Goal: Information Seeking & Learning: Find contact information

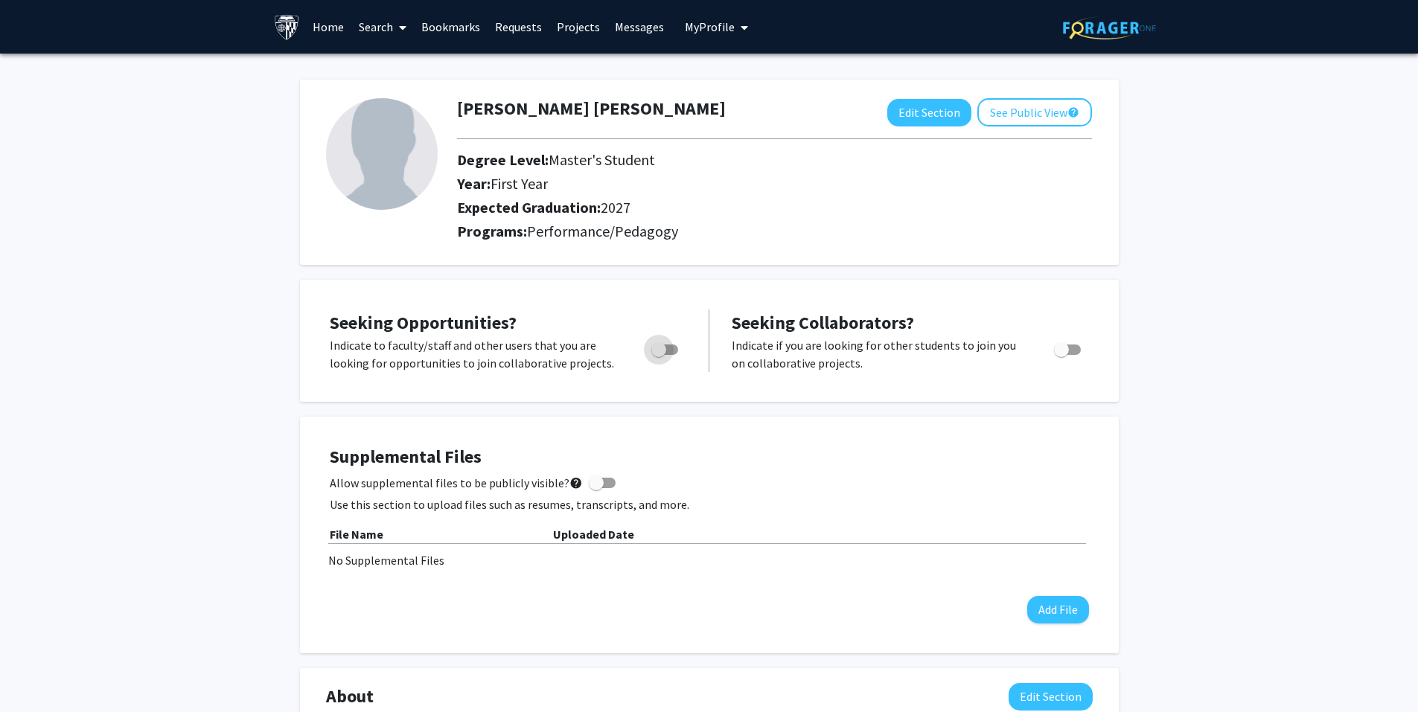
click at [668, 349] on span "Toggle" at bounding box center [664, 350] width 27 height 10
click at [659, 355] on input "Are you actively seeking opportunities?" at bounding box center [658, 355] width 1 height 1
checkbox input "true"
click at [1054, 344] on span "Toggle" at bounding box center [1061, 349] width 15 height 15
click at [1061, 355] on input "Would you like to receive other student requests to work with you?" at bounding box center [1061, 355] width 1 height 1
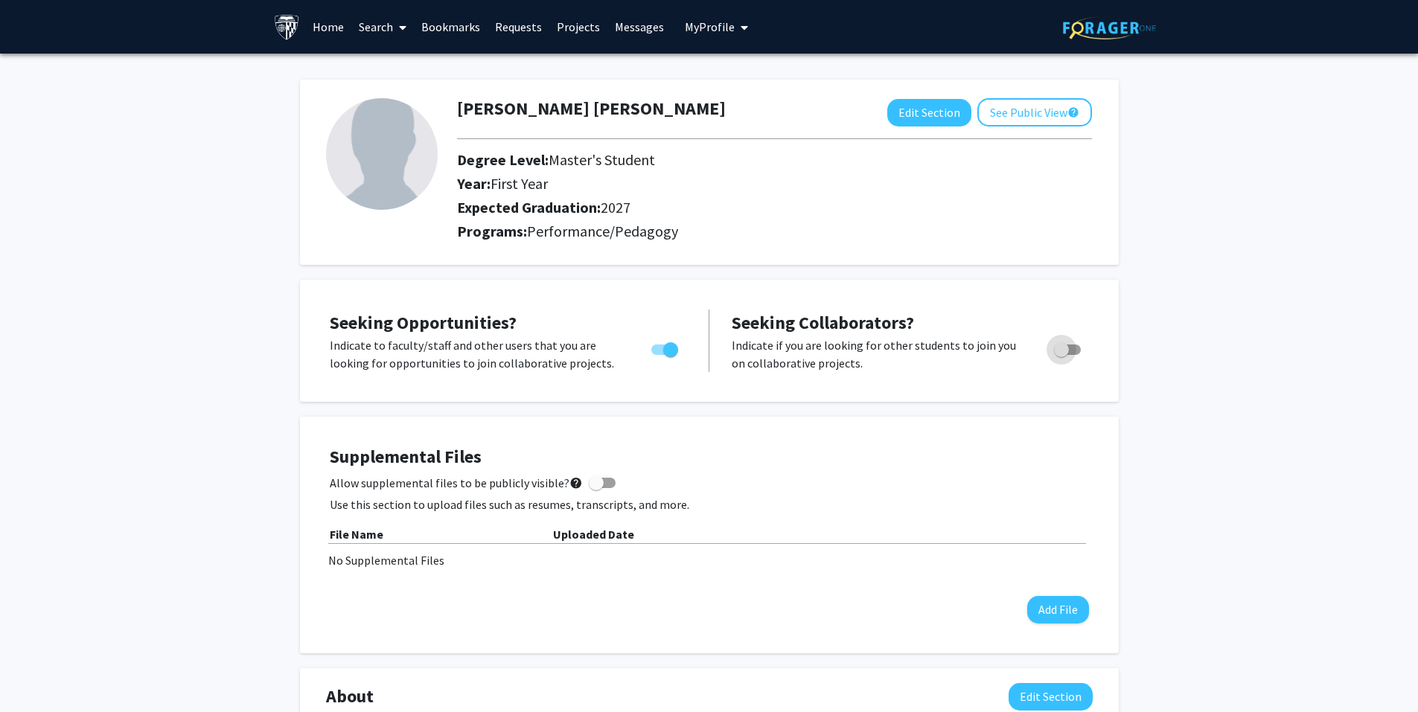
checkbox input "true"
click at [397, 28] on span at bounding box center [399, 27] width 13 height 52
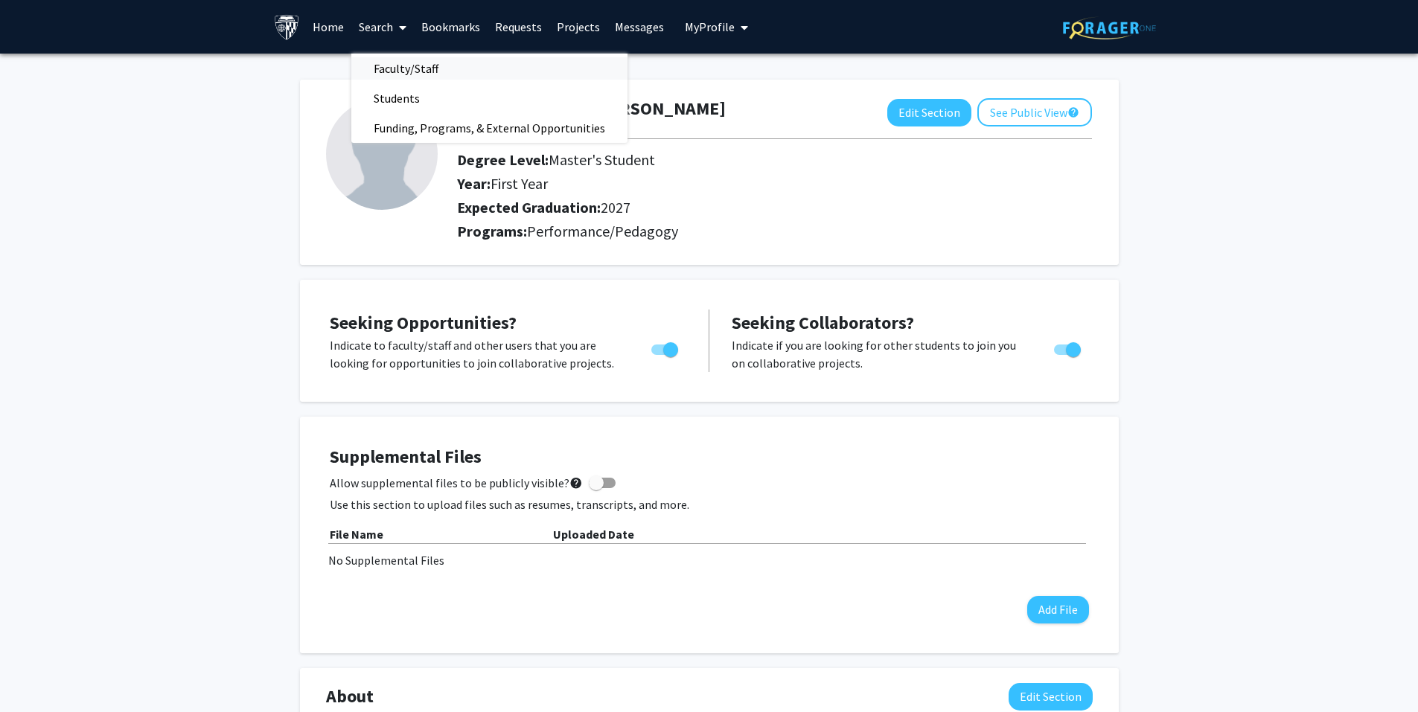
click at [405, 79] on span "Faculty/Staff" at bounding box center [405, 69] width 109 height 30
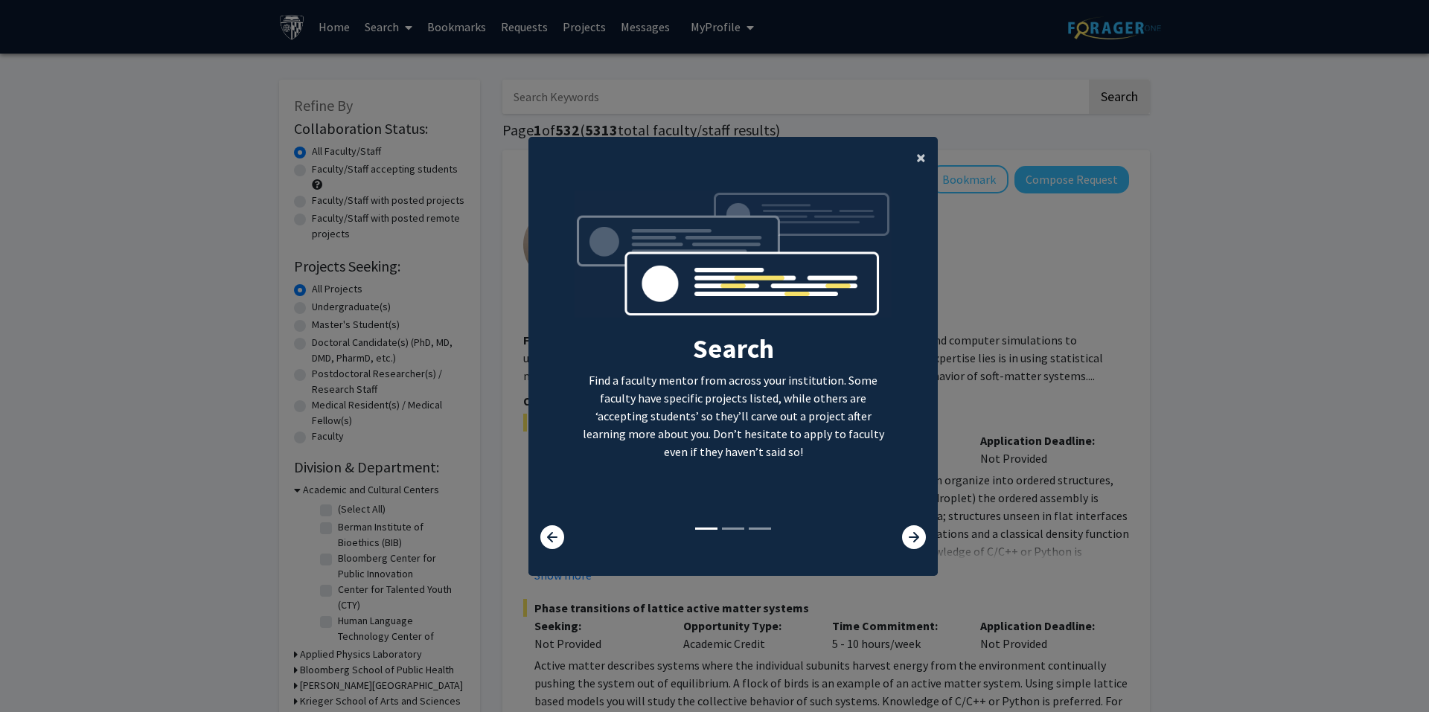
click at [917, 148] on span "×" at bounding box center [921, 157] width 10 height 23
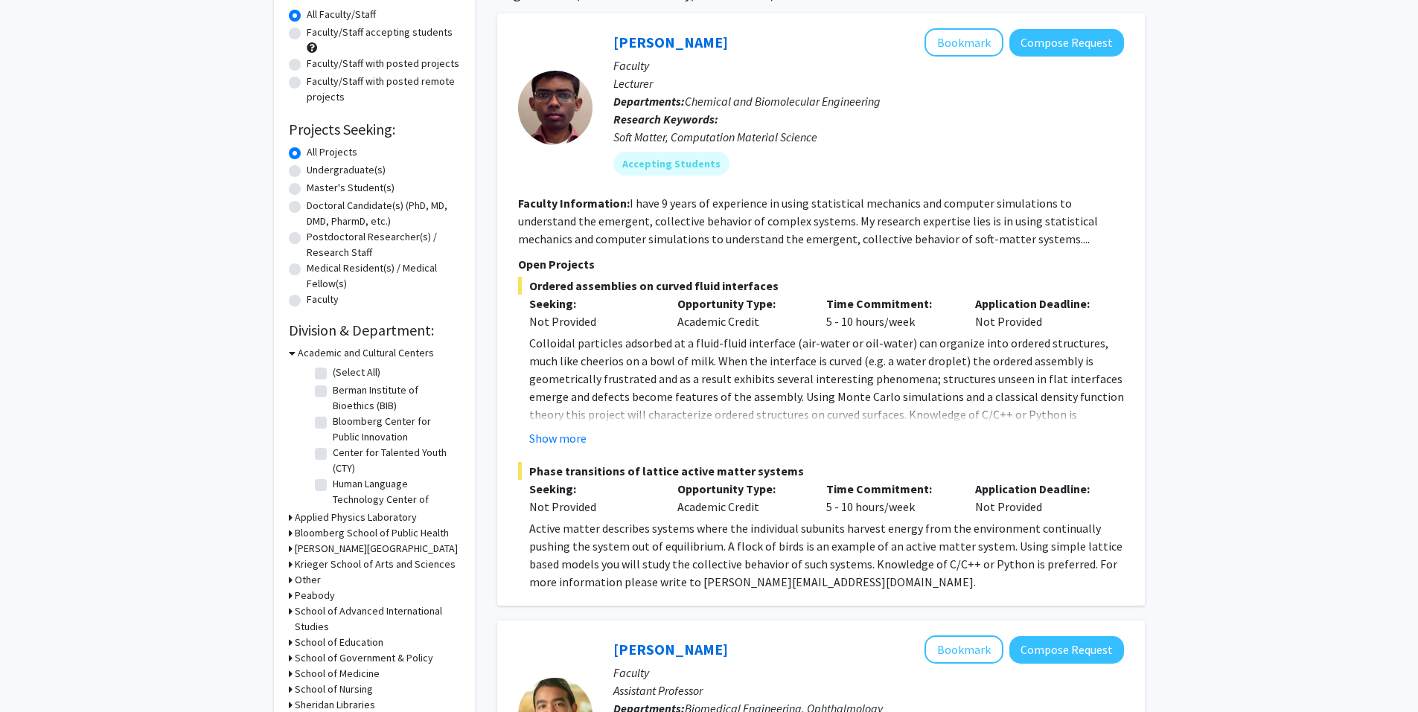
scroll to position [298, 0]
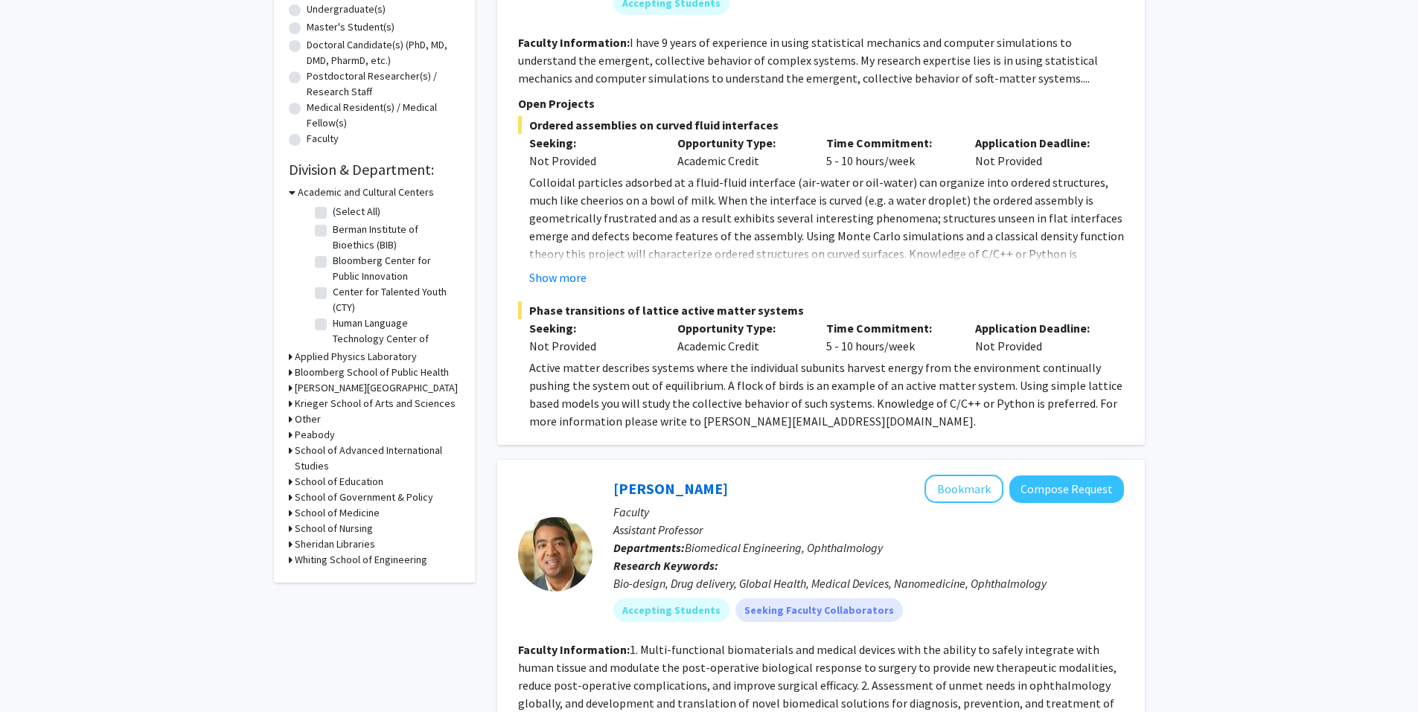
click at [290, 400] on icon at bounding box center [291, 404] width 4 height 16
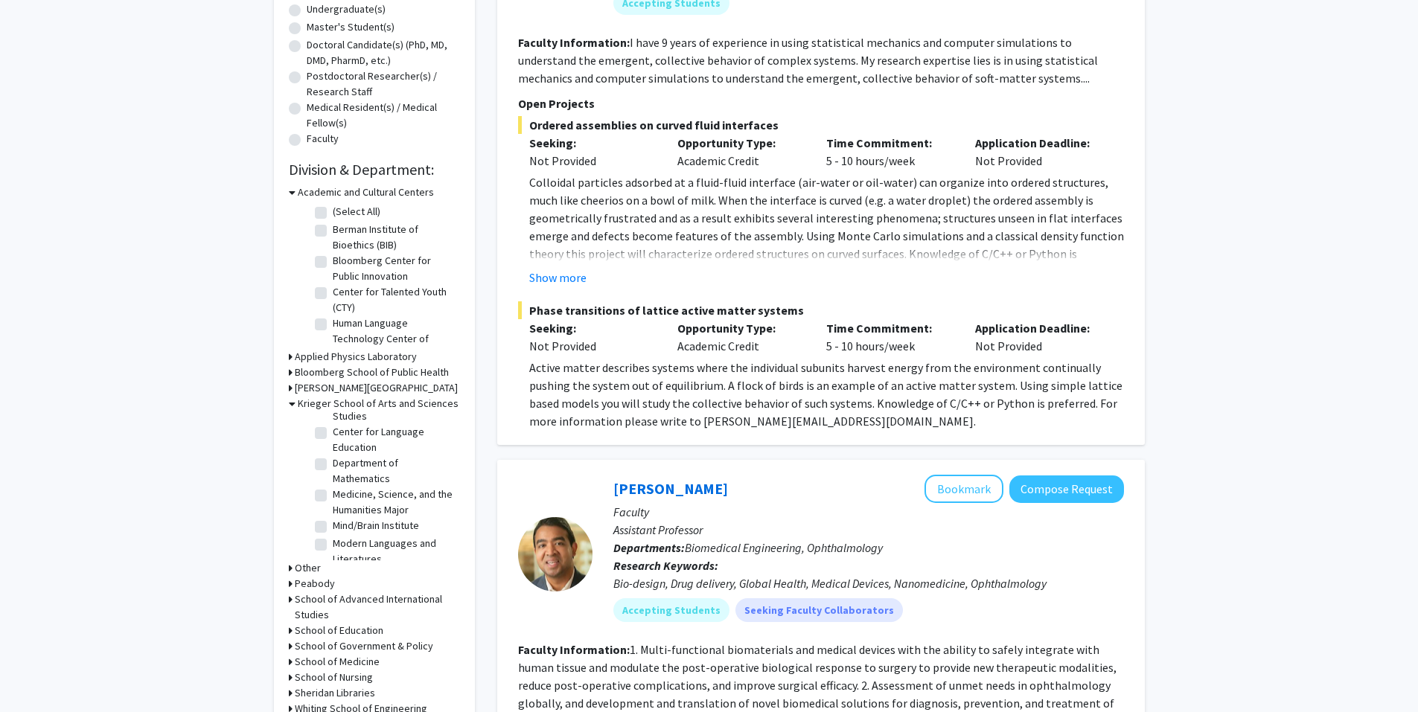
scroll to position [893, 0]
click at [289, 402] on icon at bounding box center [292, 404] width 7 height 16
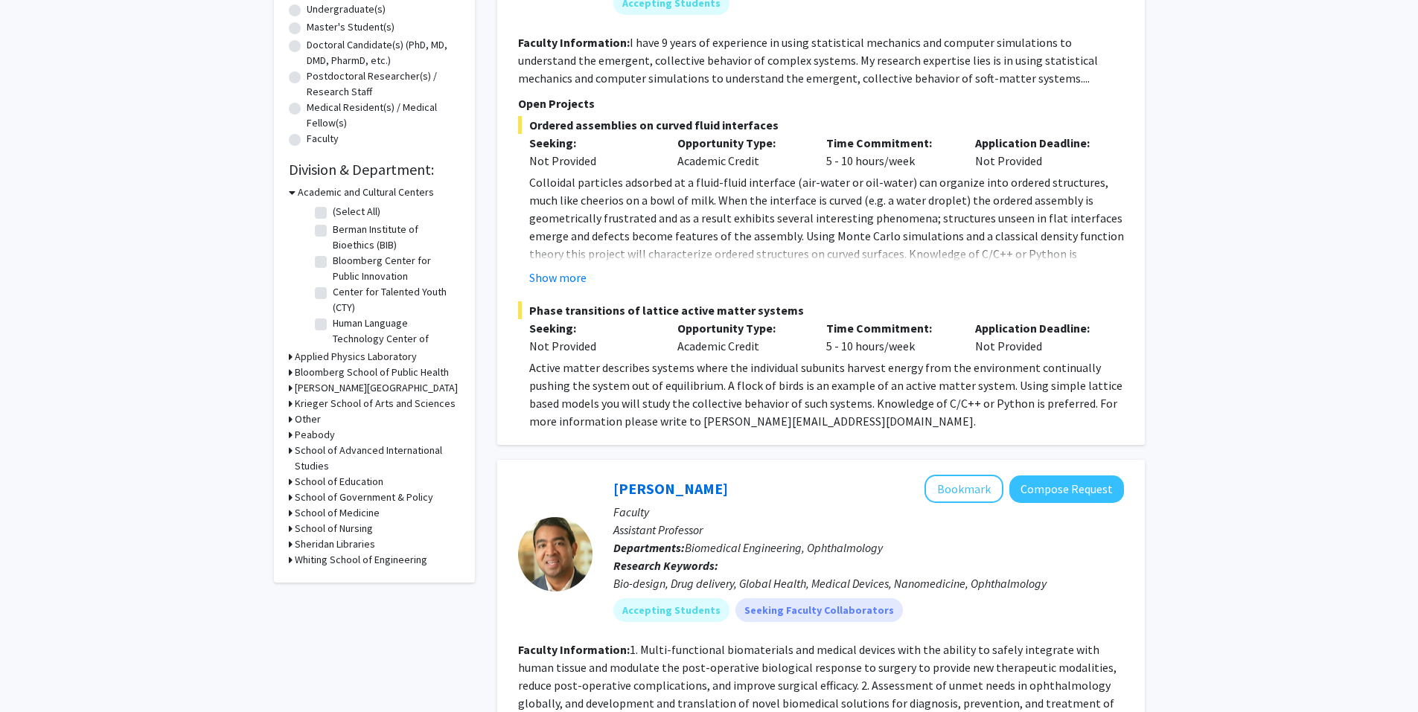
click at [291, 436] on icon at bounding box center [291, 435] width 4 height 16
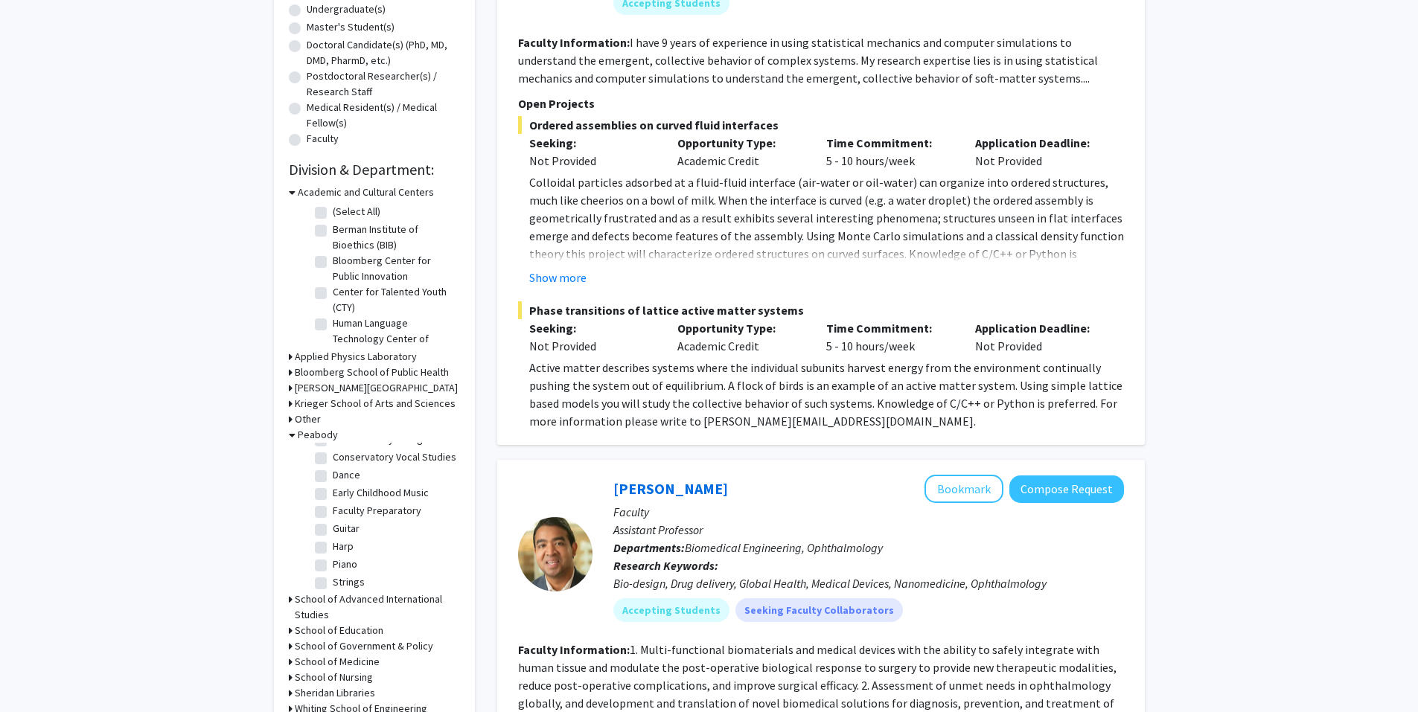
scroll to position [372, 0]
click at [333, 492] on label "Conservatory Vocal Studies" at bounding box center [395, 484] width 124 height 16
click at [333, 486] on input "Conservatory Vocal Studies" at bounding box center [338, 481] width 10 height 10
checkbox input "true"
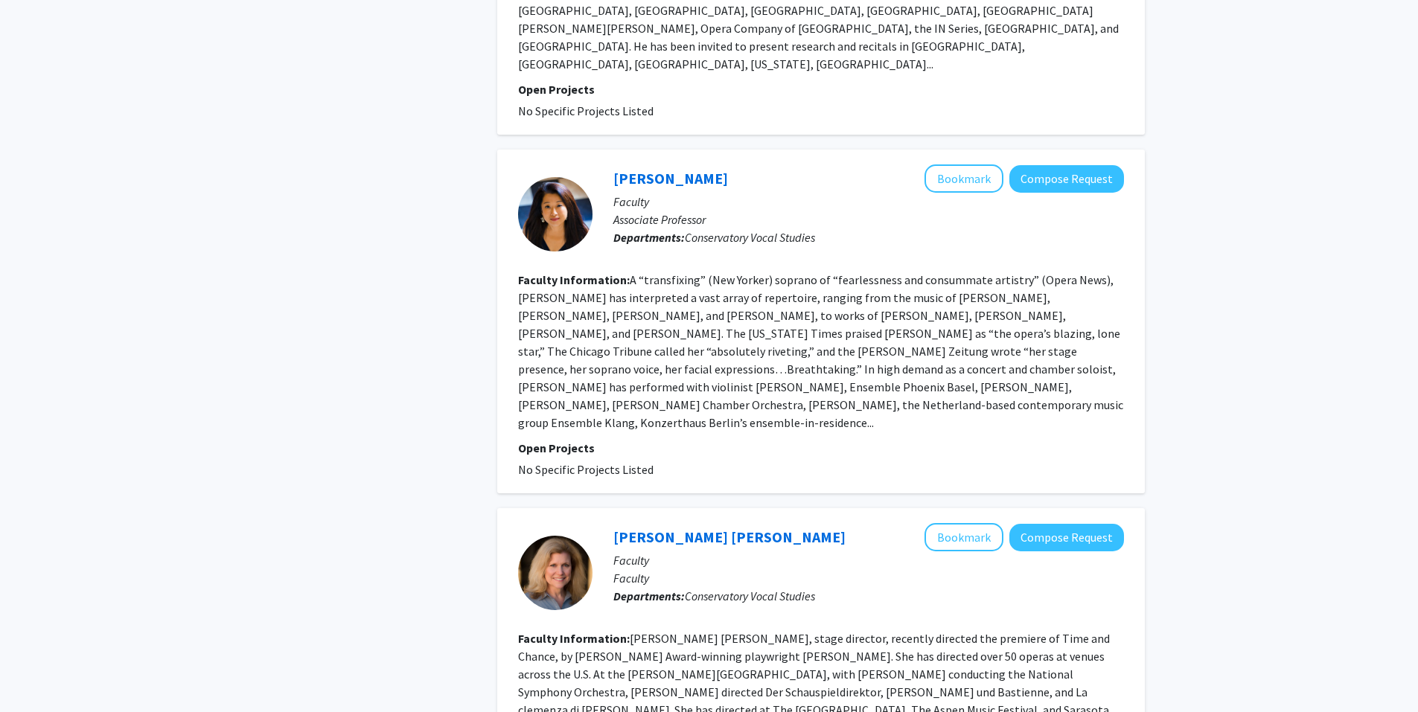
scroll to position [744, 0]
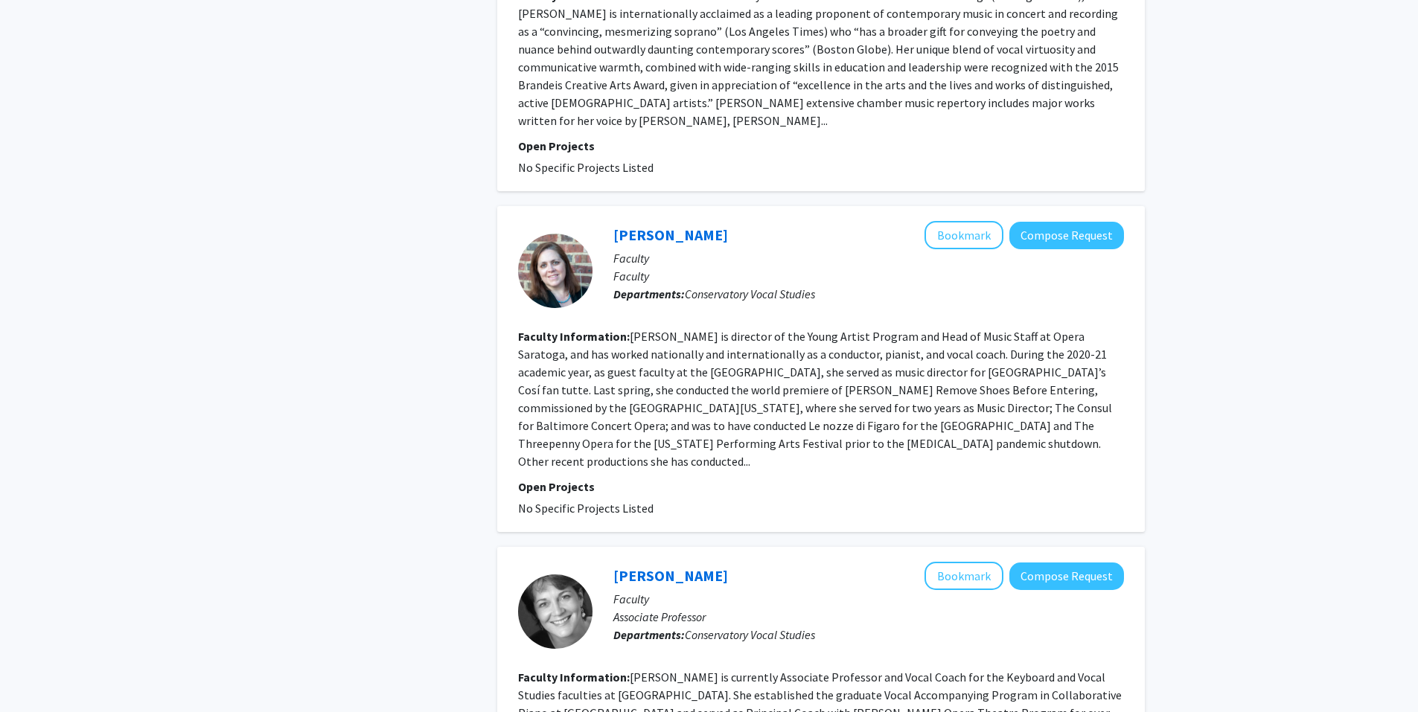
scroll to position [2679, 0]
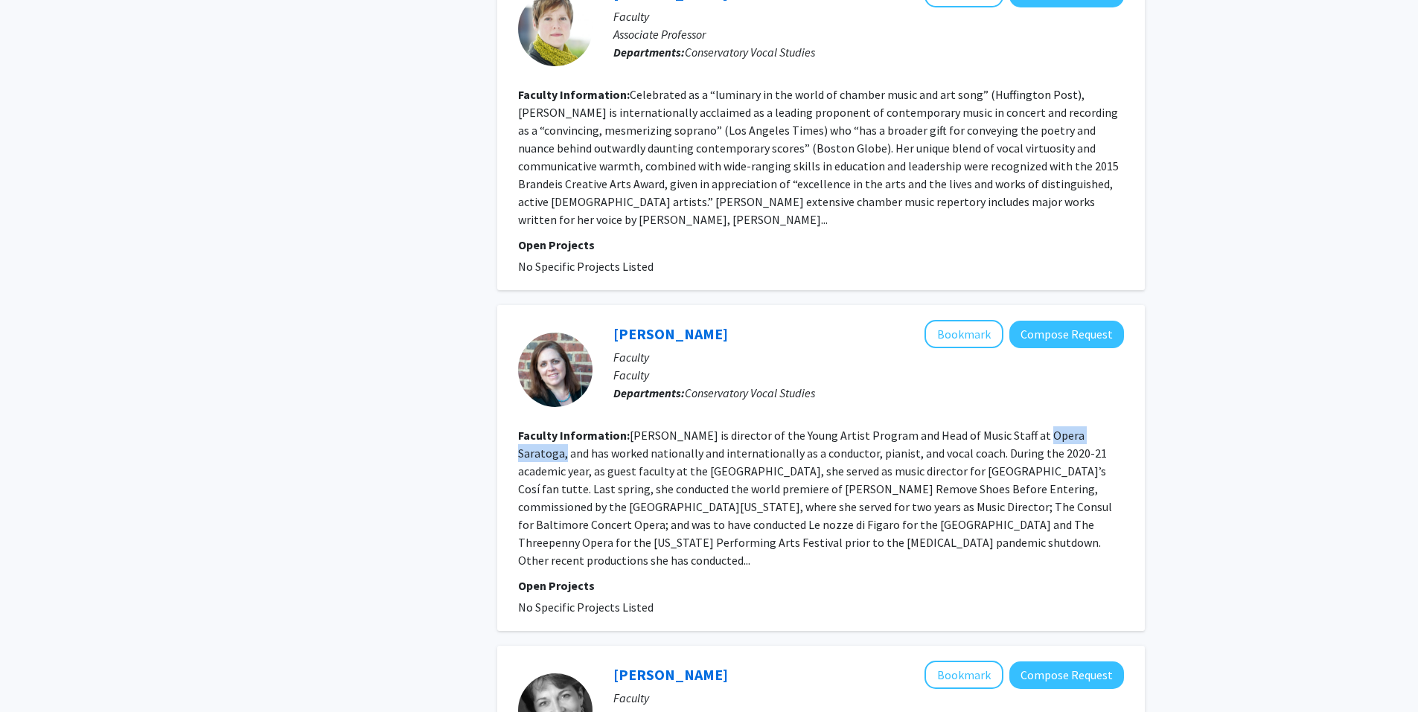
drag, startPoint x: 1019, startPoint y: 253, endPoint x: 1099, endPoint y: 254, distance: 79.6
click at [1099, 428] on fg-read-more "[PERSON_NAME] is director of the Young Artist Program and Head of Music Staff a…" at bounding box center [815, 498] width 594 height 140
copy fg-read-more "Opera Saratoga,"
